Goal: Task Accomplishment & Management: Use online tool/utility

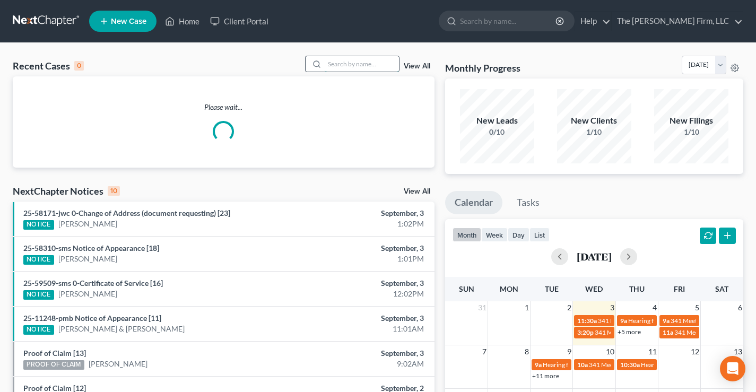
click at [356, 61] on input "search" at bounding box center [362, 63] width 74 height 15
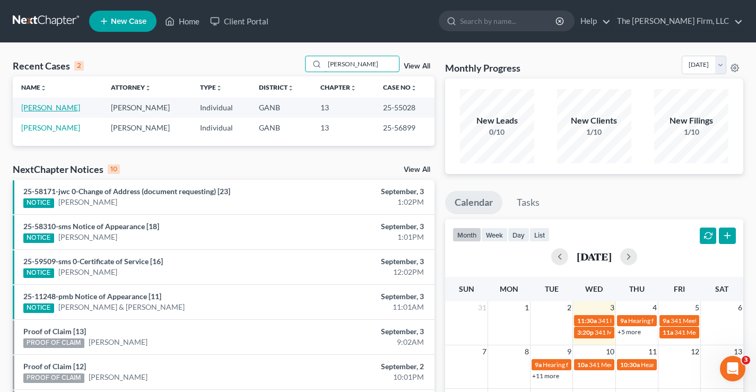
type input "[PERSON_NAME]"
click at [54, 110] on link "[PERSON_NAME]" at bounding box center [50, 107] width 59 height 9
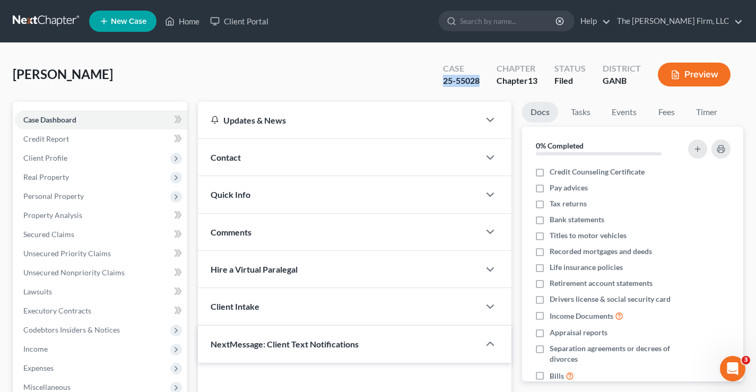
drag, startPoint x: 444, startPoint y: 82, endPoint x: 479, endPoint y: 78, distance: 34.8
click at [479, 78] on div "25-55028" at bounding box center [461, 81] width 37 height 12
copy div "25-55028"
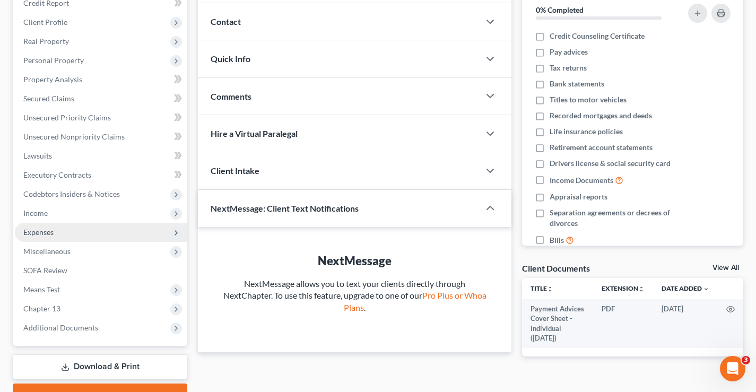
scroll to position [191, 0]
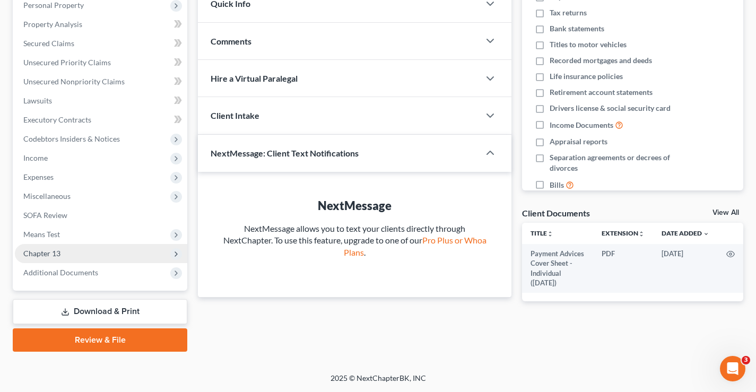
click at [41, 253] on span "Chapter 13" at bounding box center [41, 253] width 37 height 9
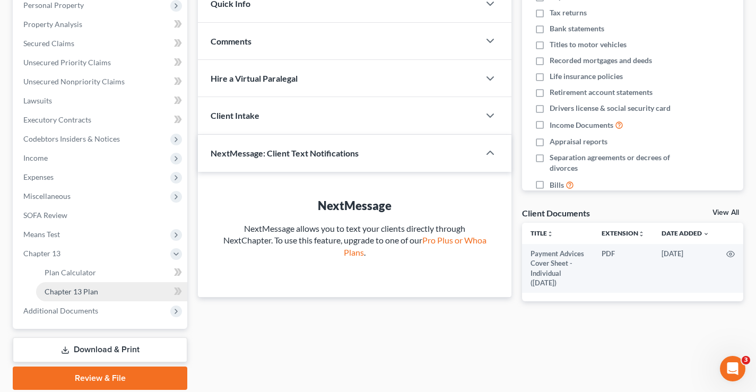
click at [77, 293] on span "Chapter 13 Plan" at bounding box center [72, 291] width 54 height 9
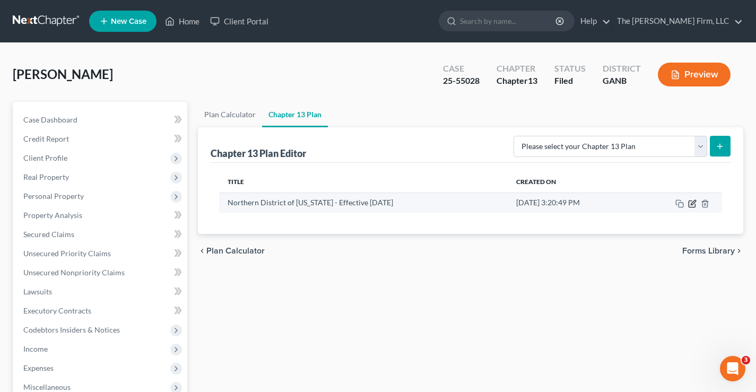
click at [691, 204] on icon "button" at bounding box center [693, 202] width 5 height 5
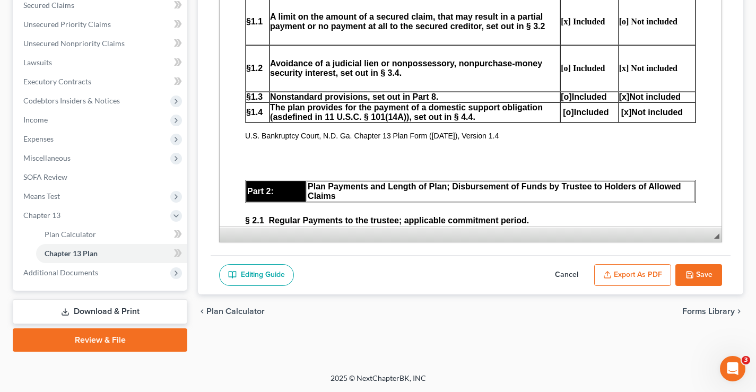
scroll to position [478, 0]
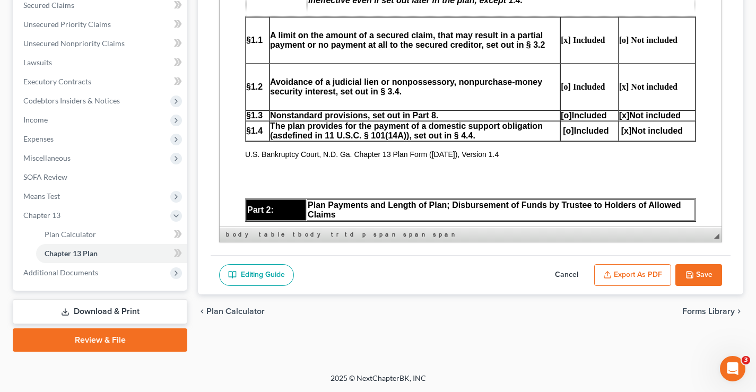
click at [561, 115] on span "[o]" at bounding box center [566, 115] width 11 height 9
click at [619, 114] on span "[x]" at bounding box center [624, 115] width 11 height 9
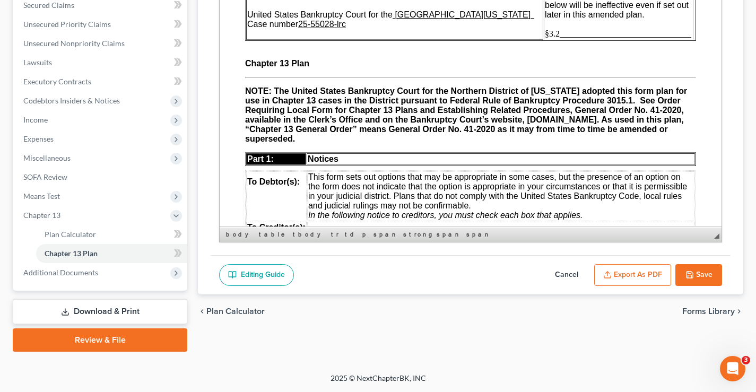
scroll to position [0, 0]
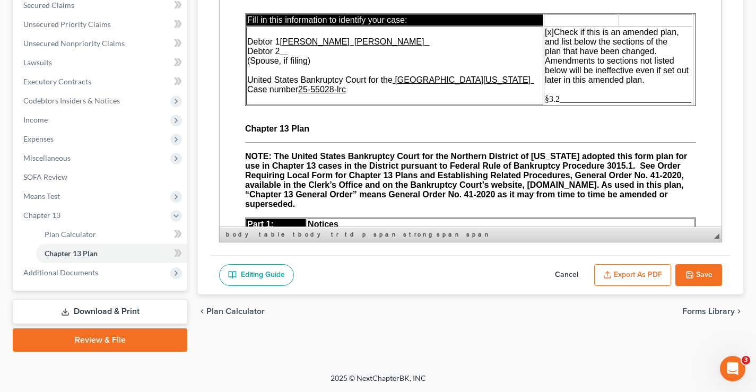
click at [545, 99] on span "§3.2_______________________________" at bounding box center [618, 98] width 146 height 9
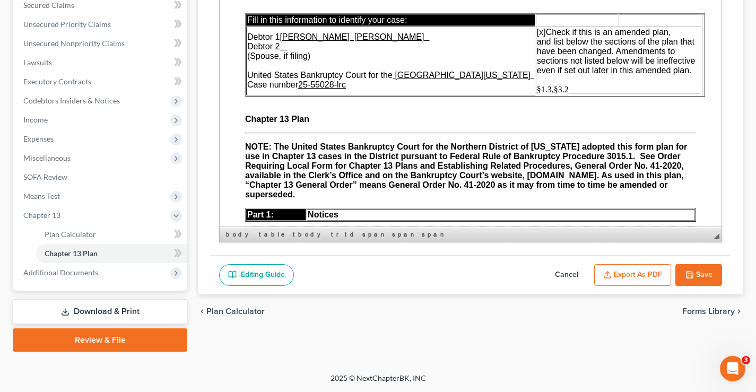
click at [554, 90] on span "§1.3,§3.2_______________________________" at bounding box center [618, 89] width 163 height 9
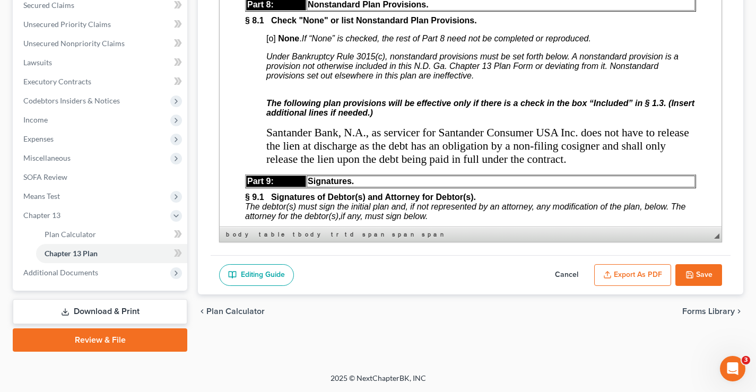
scroll to position [3954, 0]
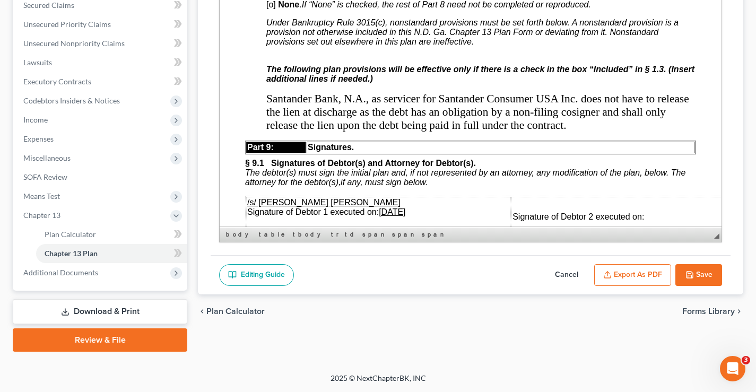
click at [698, 278] on button "Save" at bounding box center [699, 275] width 47 height 22
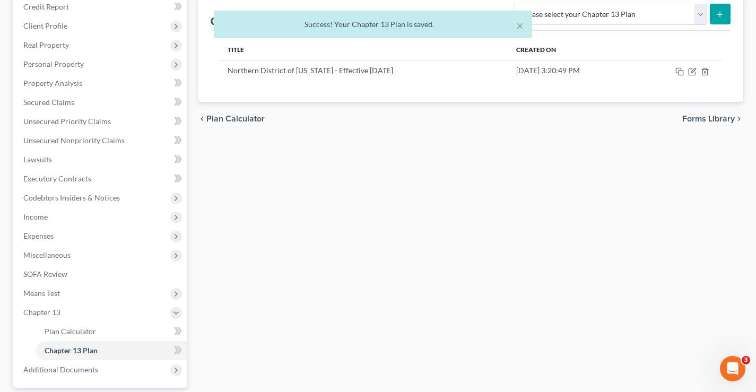
scroll to position [17, 0]
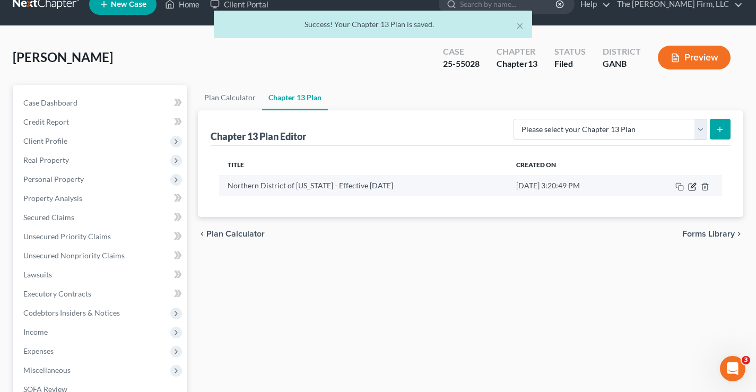
click at [693, 190] on icon "button" at bounding box center [692, 187] width 6 height 6
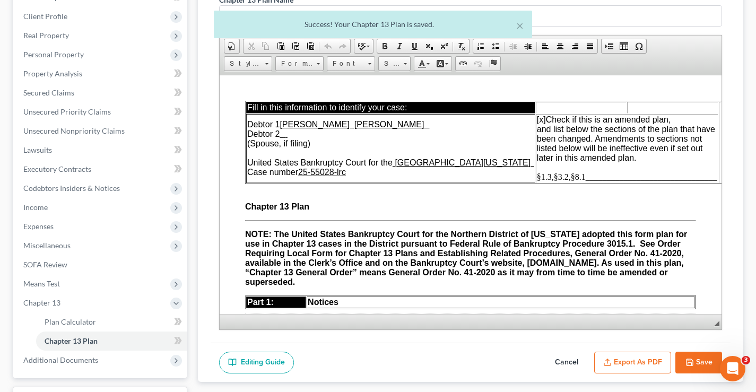
scroll to position [229, 0]
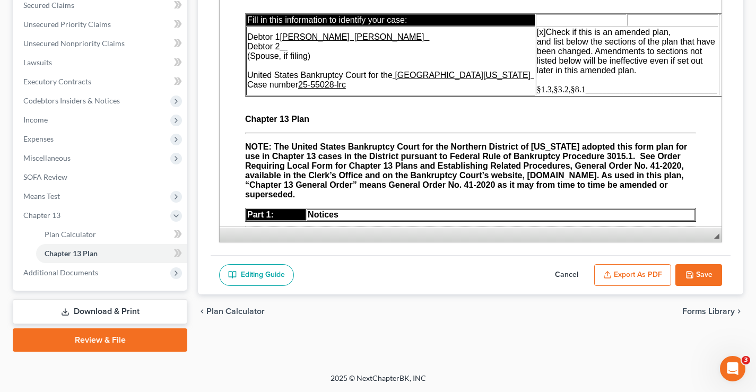
click at [630, 277] on button "Export as PDF" at bounding box center [632, 275] width 77 height 22
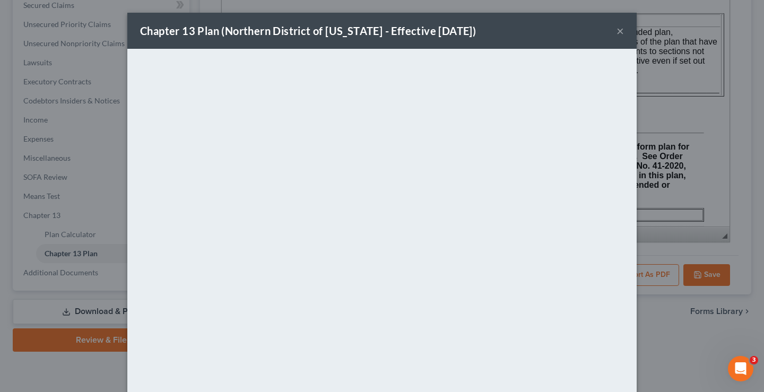
click at [617, 33] on button "×" at bounding box center [620, 30] width 7 height 13
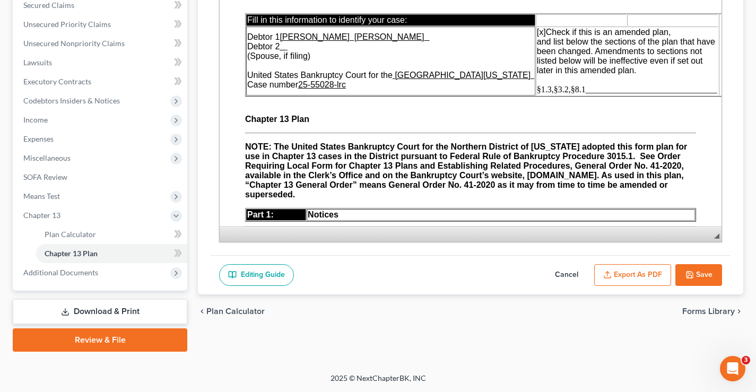
click at [707, 272] on button "Save" at bounding box center [699, 275] width 47 height 22
